Goal: Navigation & Orientation: Find specific page/section

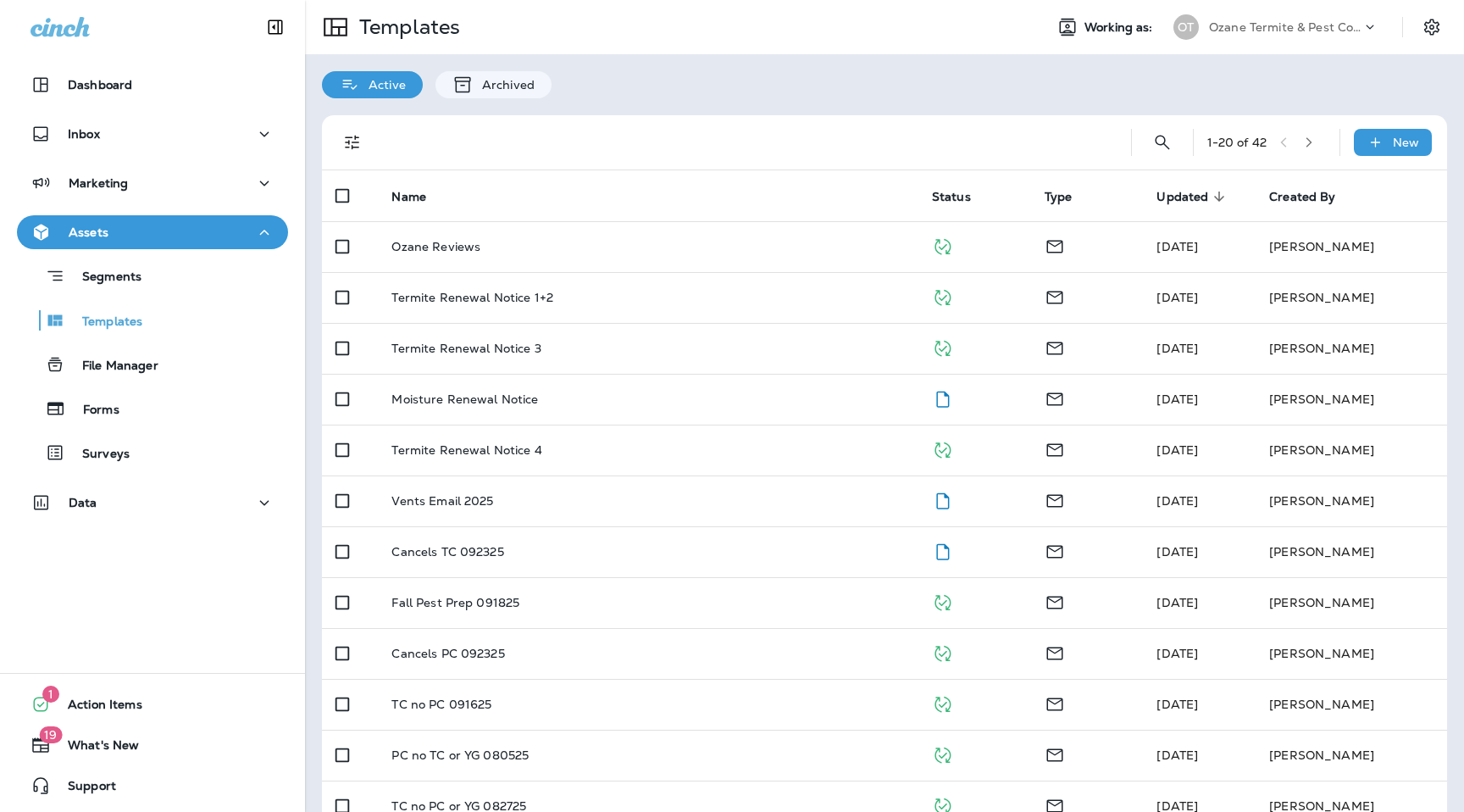
click at [1232, 34] on div "Ozane Termite & Pest Control" at bounding box center [1286, 27] width 153 height 25
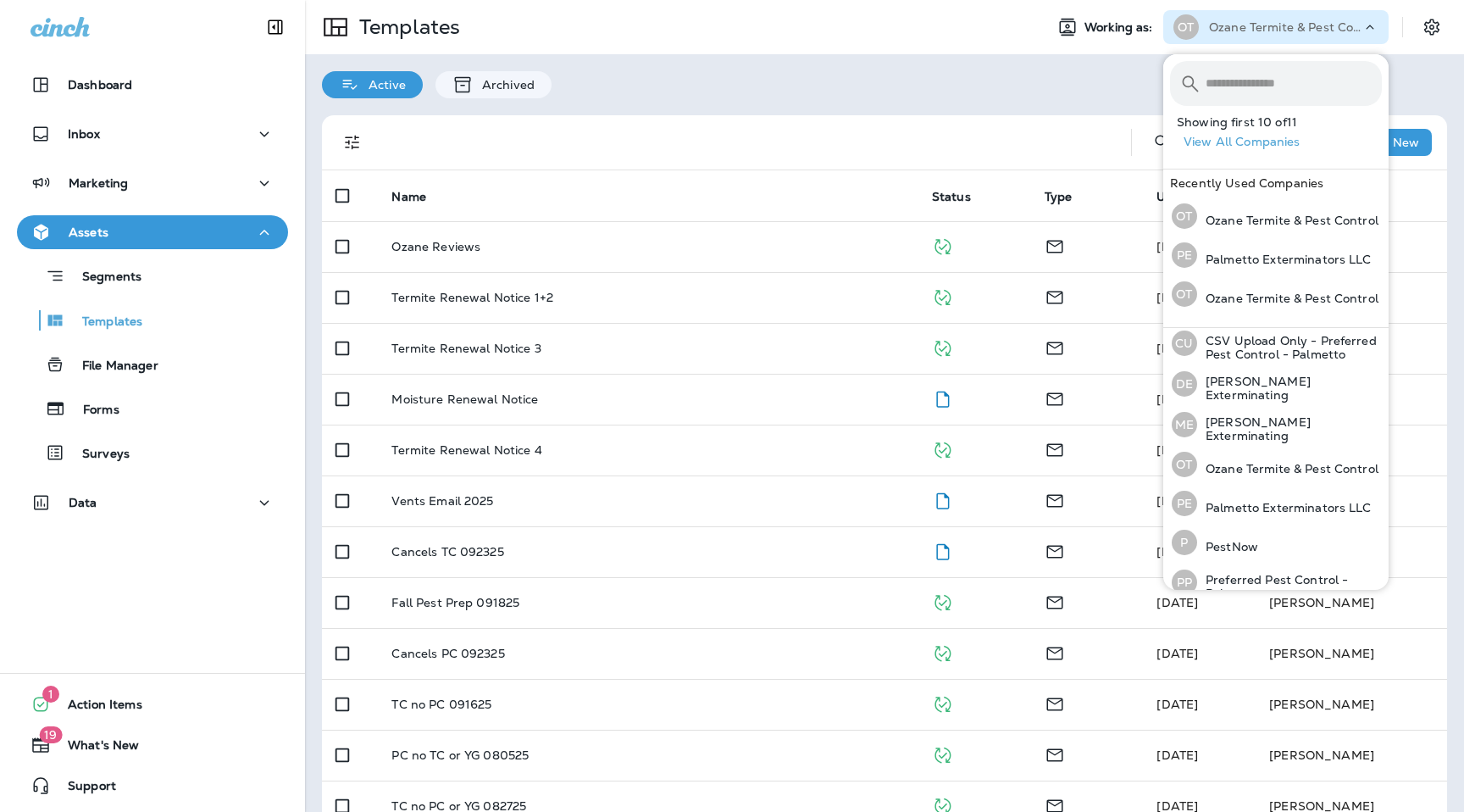
scroll to position [169, 0]
click at [1238, 507] on p "Palmetto Exterminators LLC" at bounding box center [1285, 506] width 175 height 14
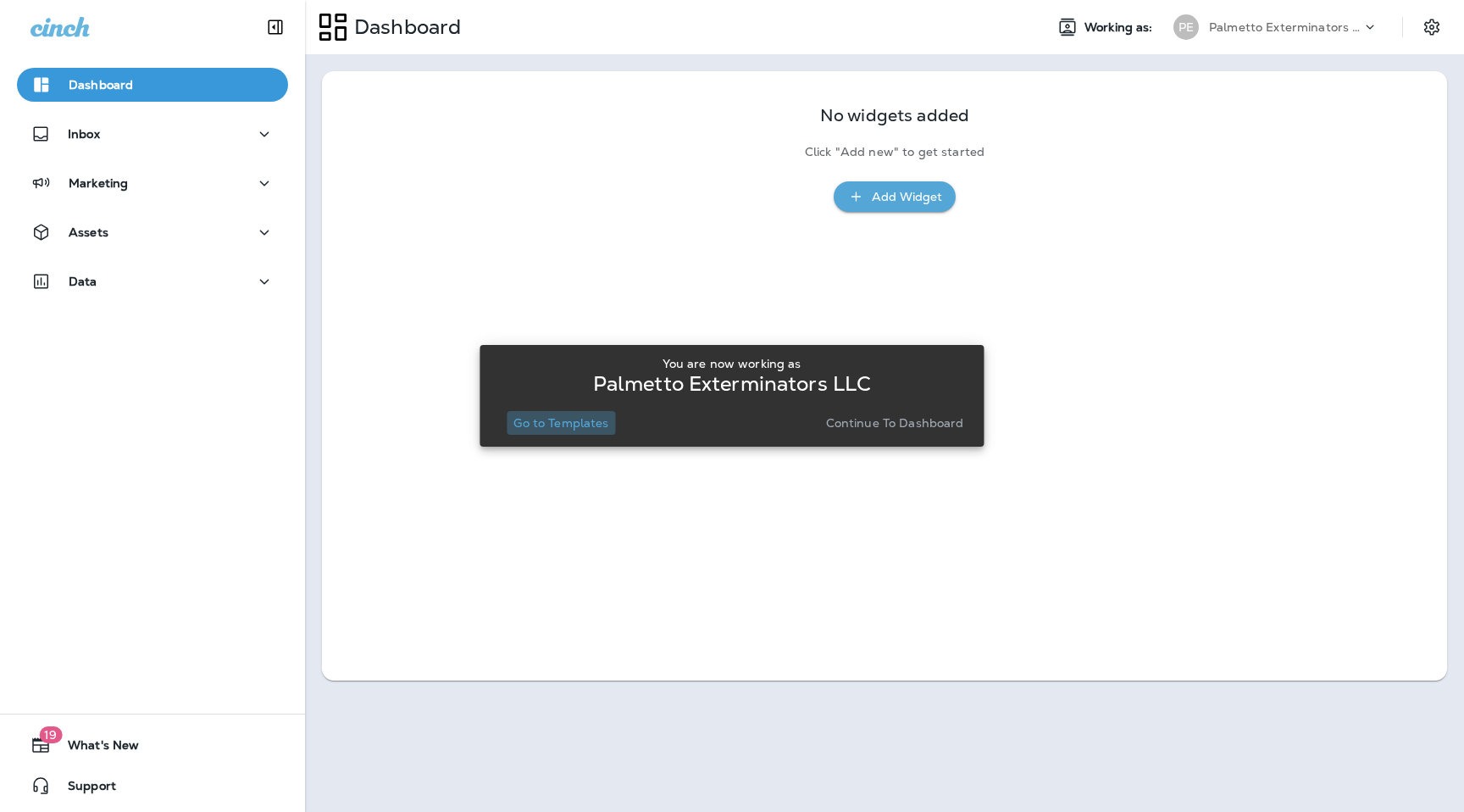
click at [591, 423] on p "Go to Templates" at bounding box center [561, 423] width 95 height 14
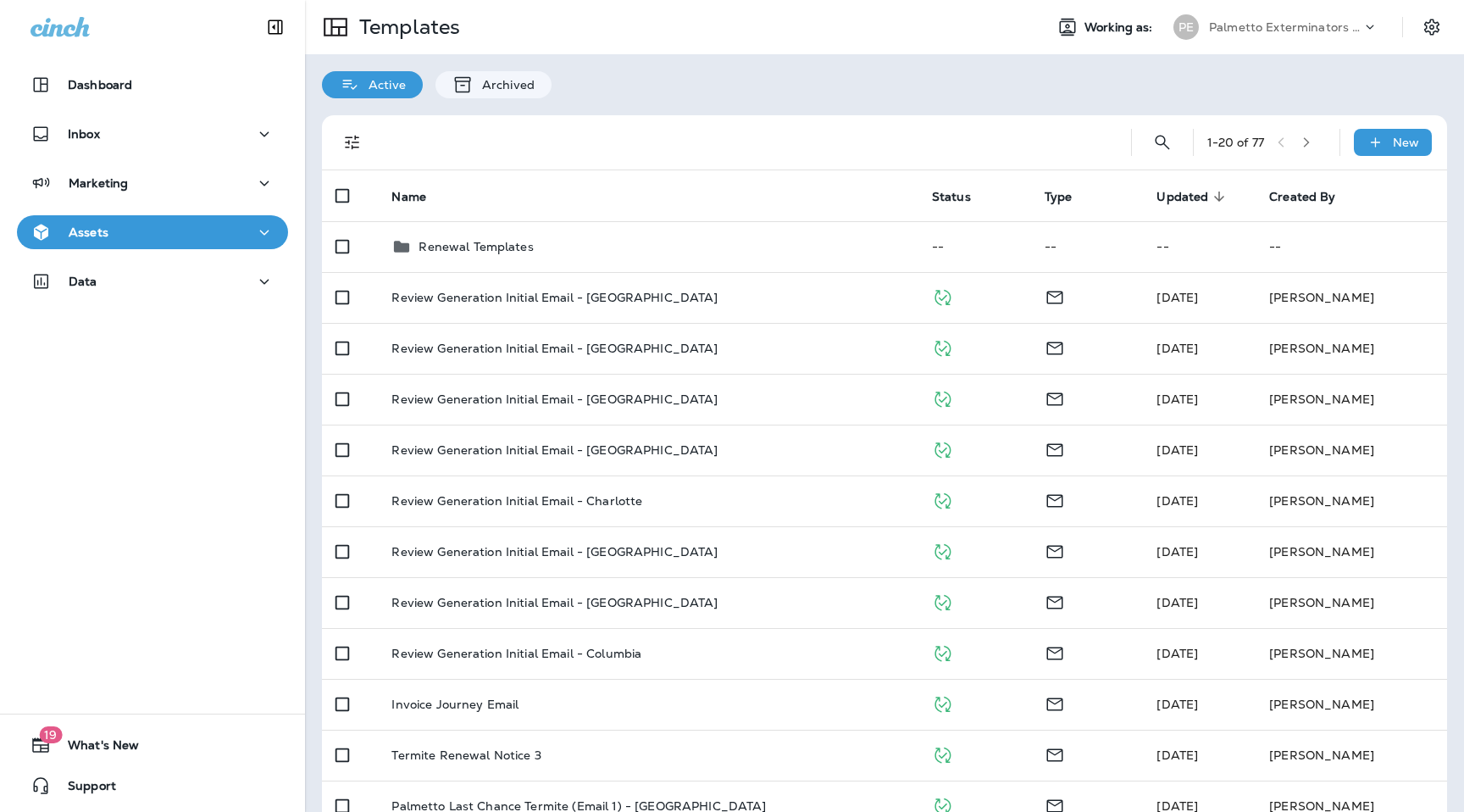
click at [79, 303] on div "Data" at bounding box center [152, 286] width 305 height 43
click at [89, 281] on p "Data" at bounding box center [83, 281] width 29 height 14
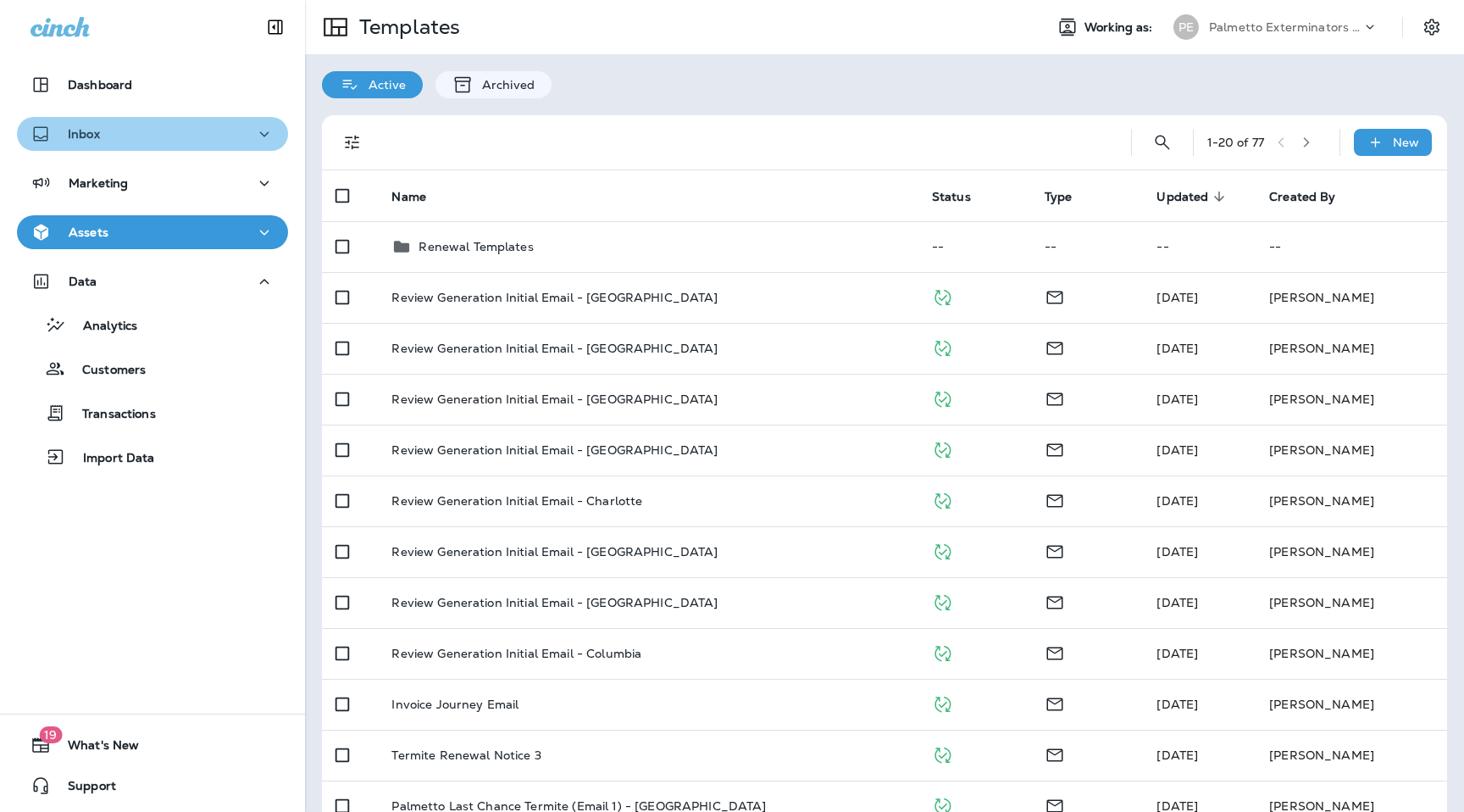
click at [164, 142] on div "Inbox" at bounding box center [153, 134] width 244 height 21
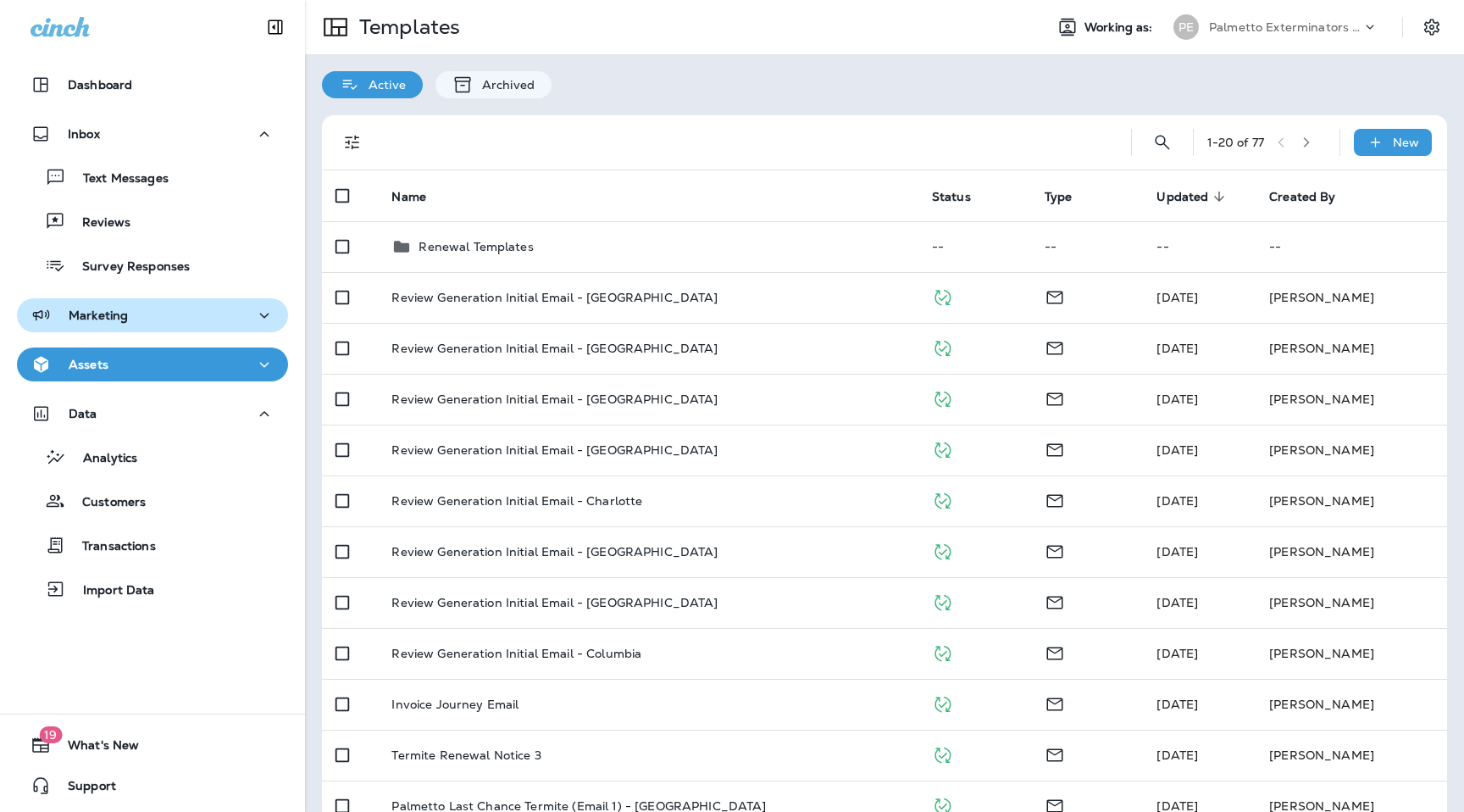
click at [178, 308] on div "Marketing" at bounding box center [153, 315] width 244 height 21
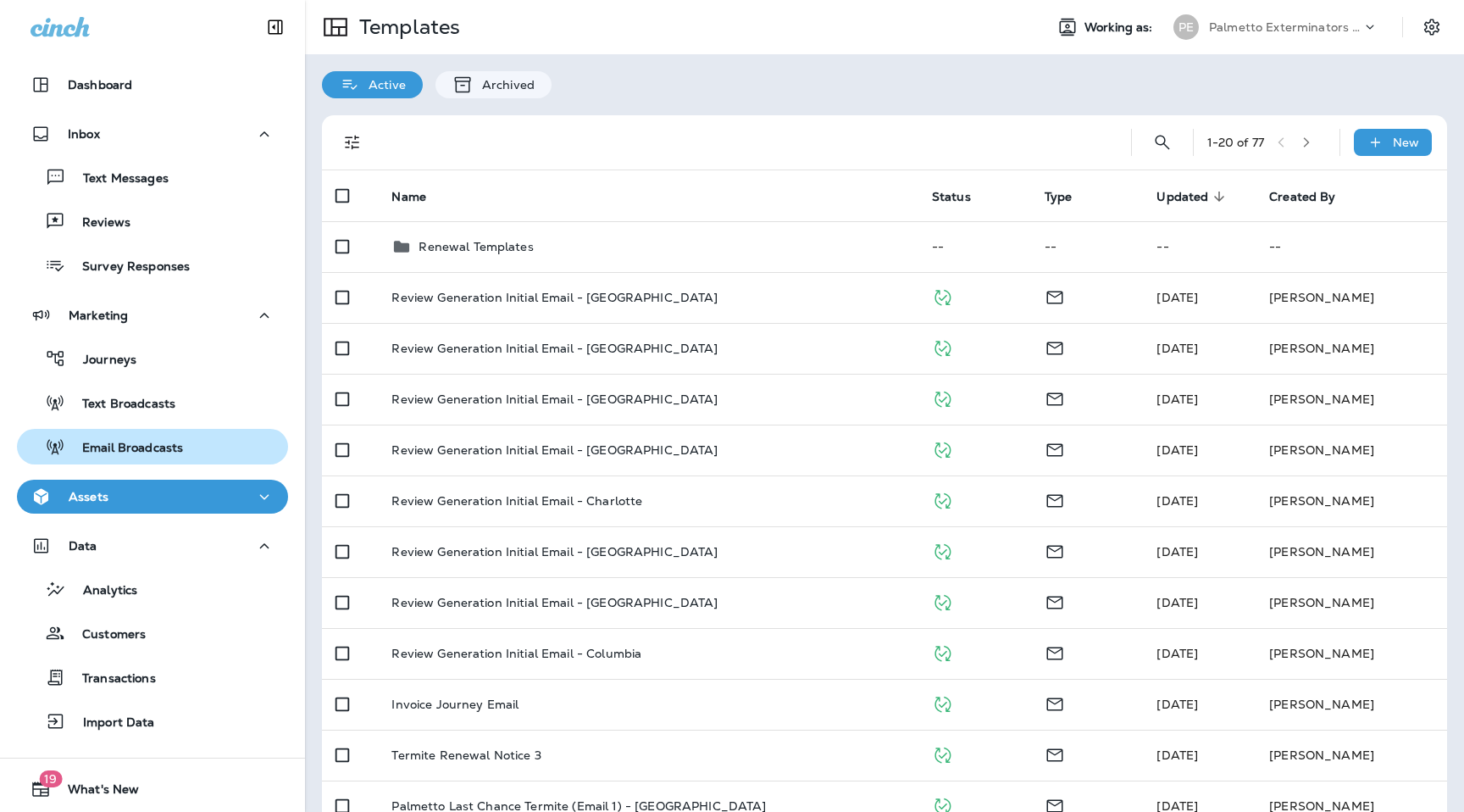
click at [162, 444] on p "Email Broadcasts" at bounding box center [125, 449] width 118 height 16
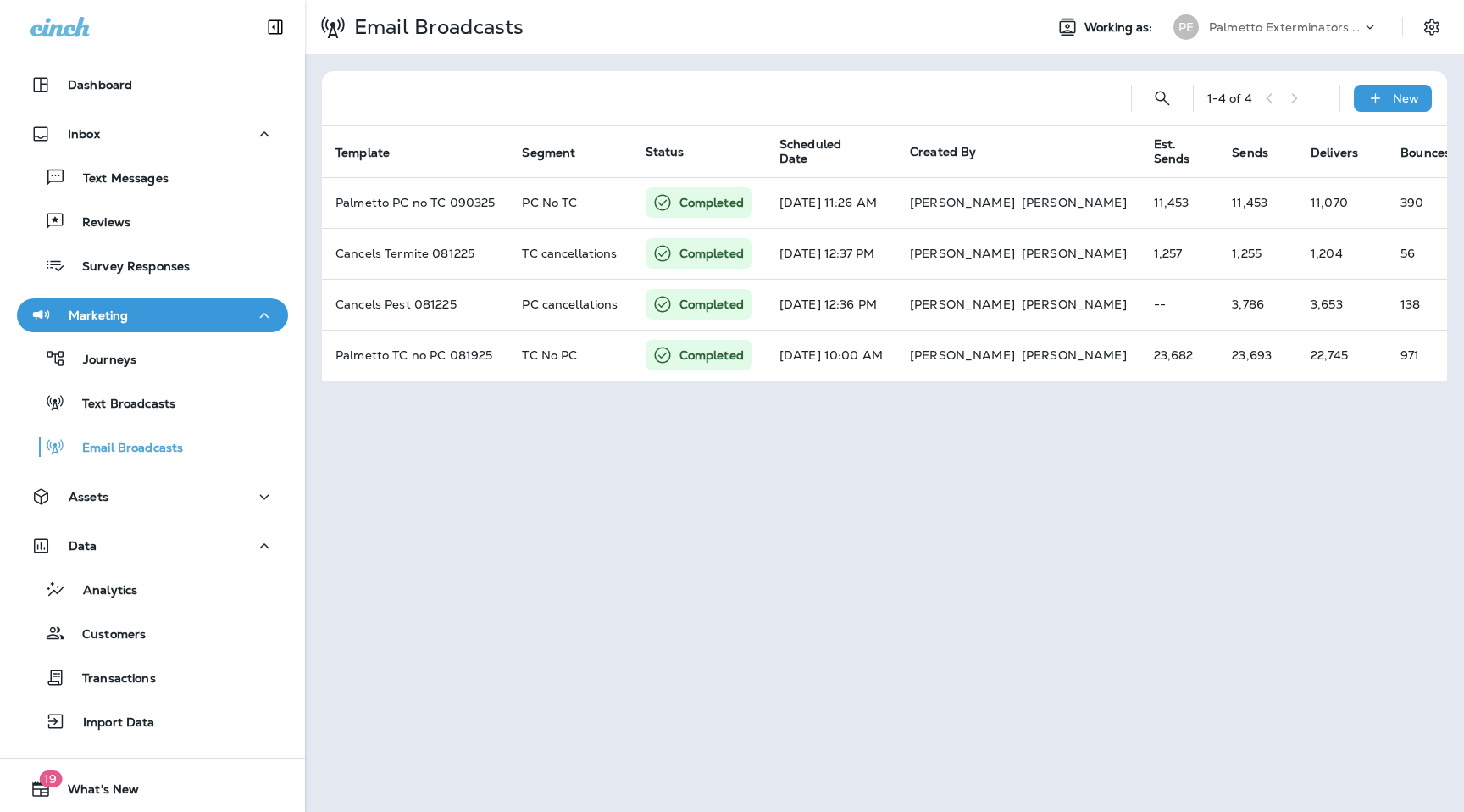
scroll to position [44, 0]
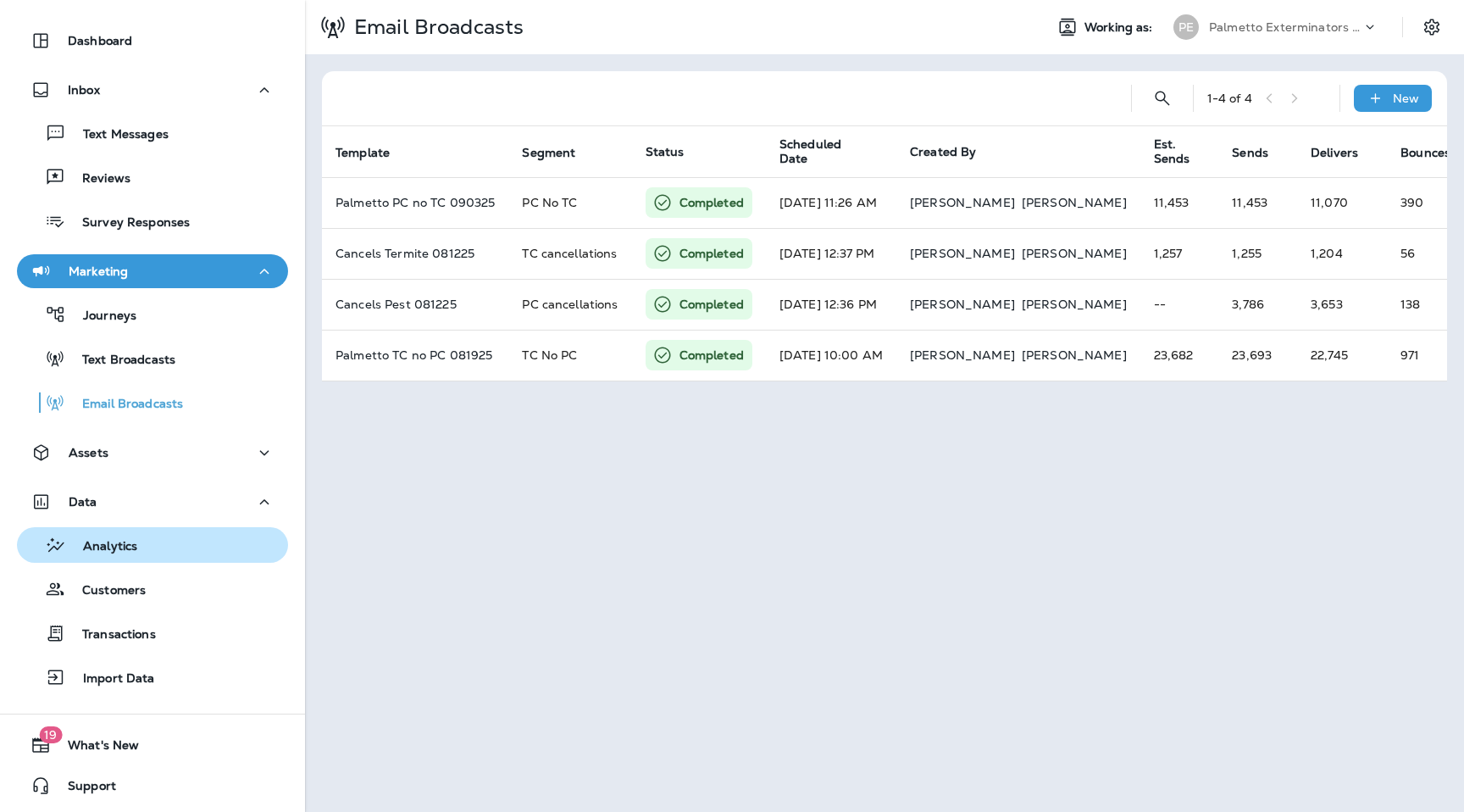
click at [130, 551] on p "Analytics" at bounding box center [102, 547] width 71 height 16
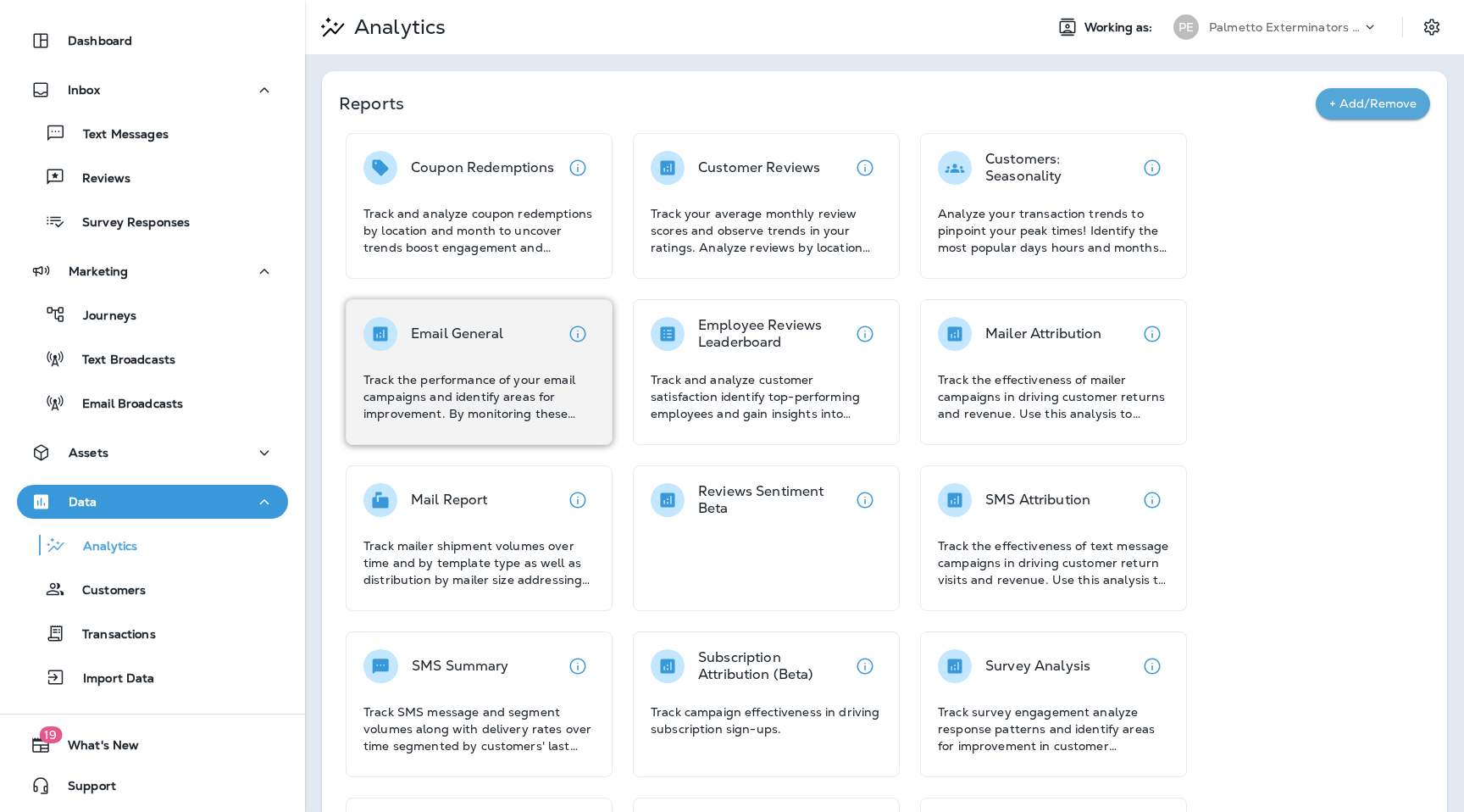
click at [492, 323] on div "Email General" at bounding box center [457, 334] width 93 height 34
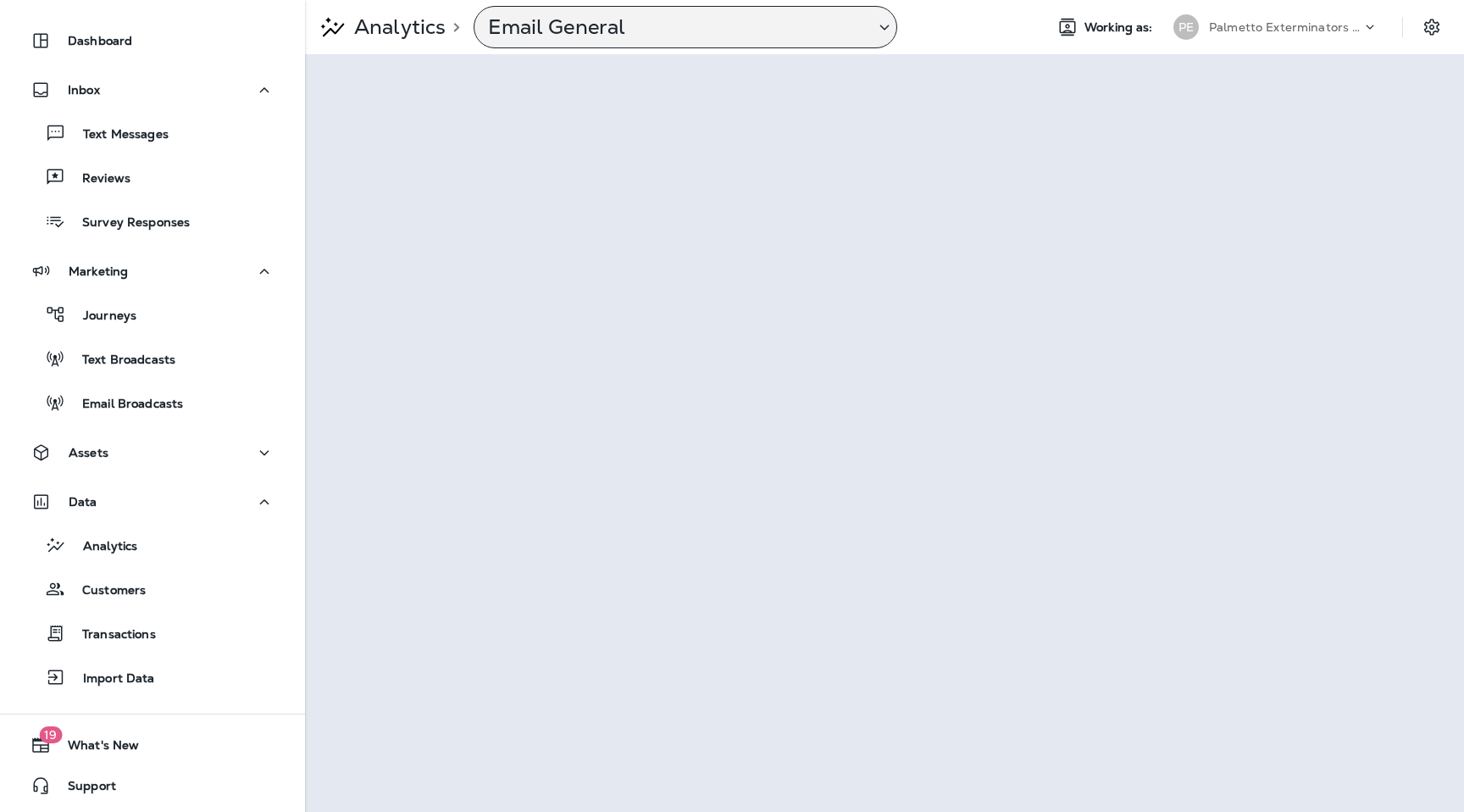
click at [739, 25] on p "Email General" at bounding box center [675, 27] width 373 height 25
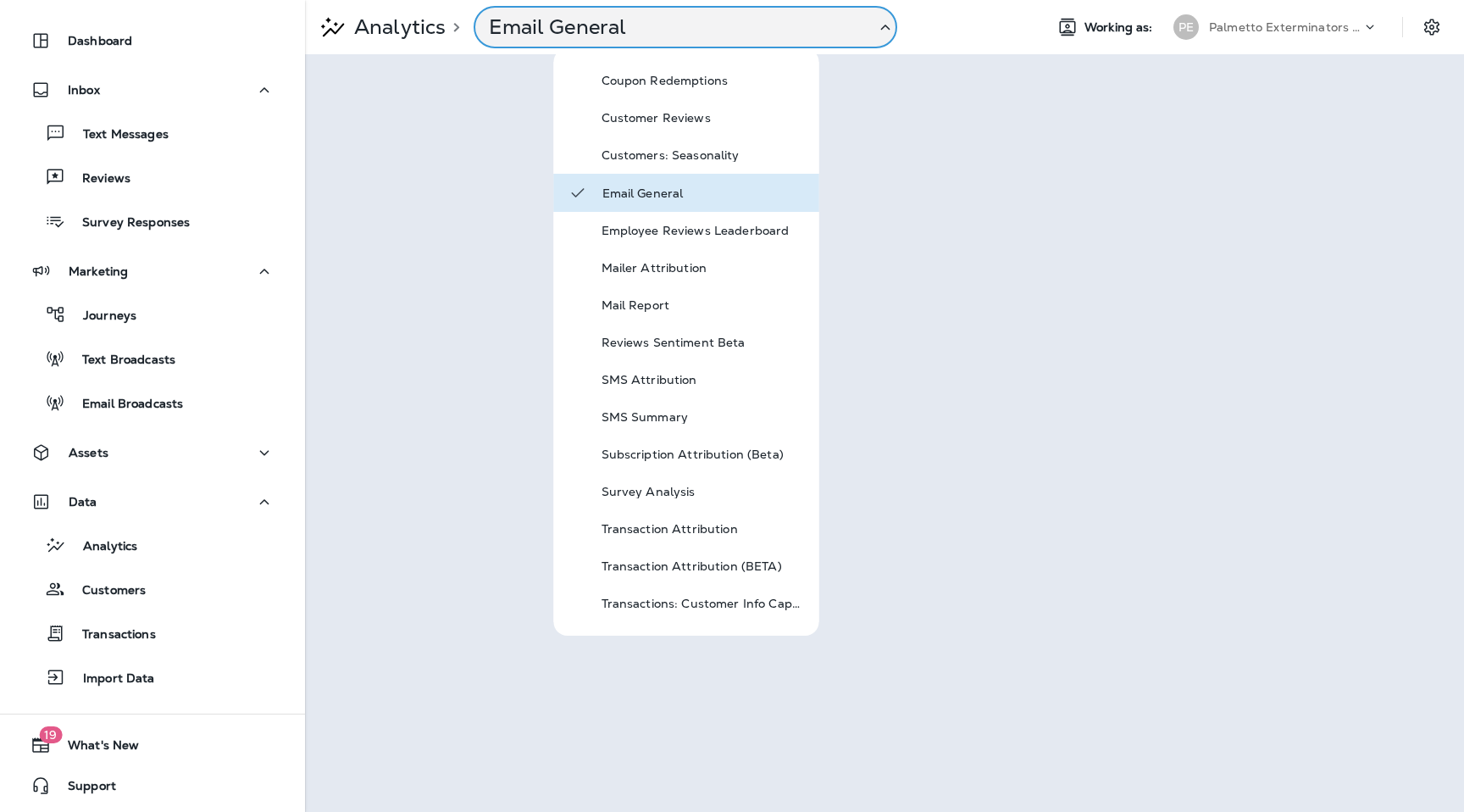
click at [861, 13] on div "Email General" at bounding box center [686, 27] width 424 height 43
